Goal: Information Seeking & Learning: Learn about a topic

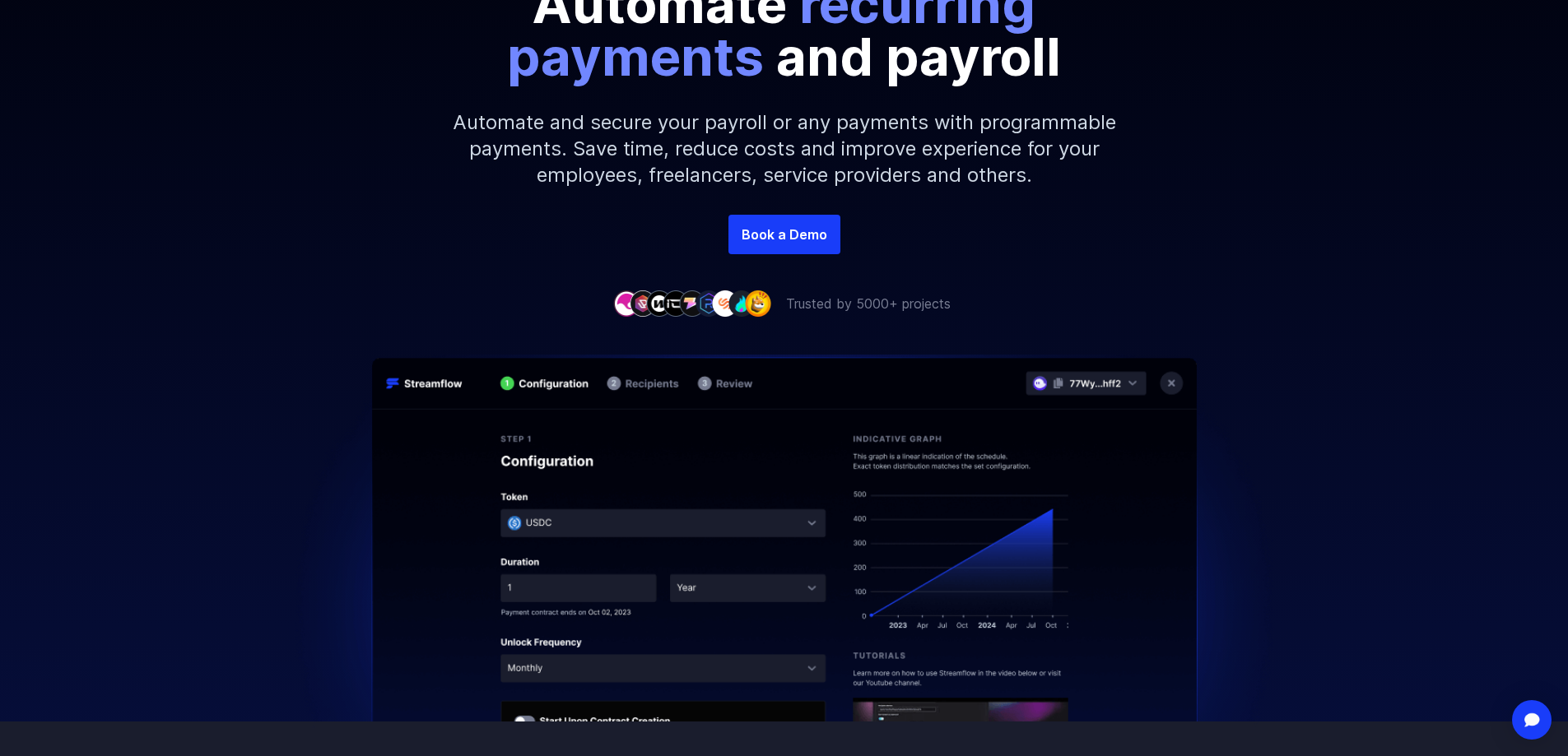
scroll to position [329, 0]
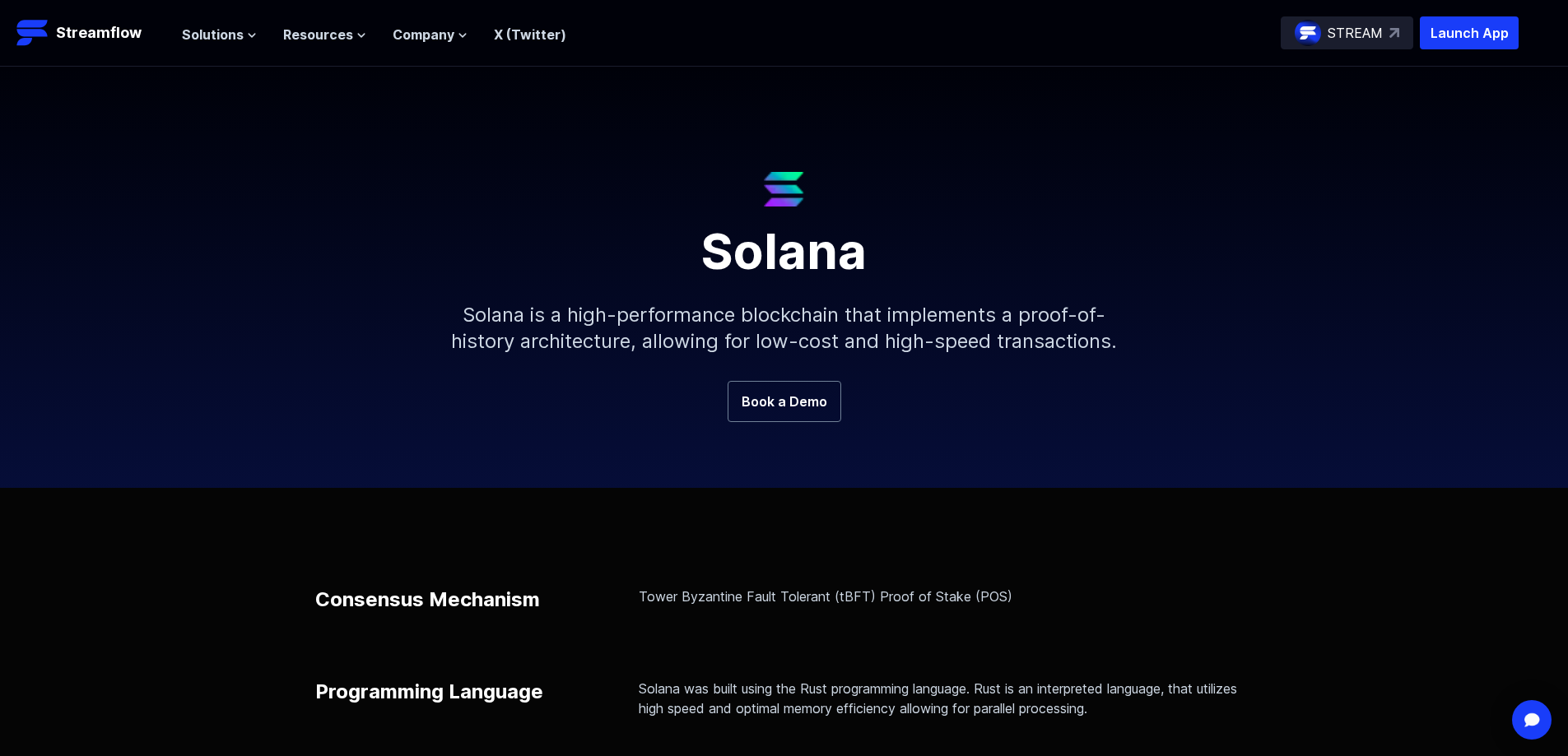
scroll to position [82, 0]
